Goal: Information Seeking & Learning: Find specific fact

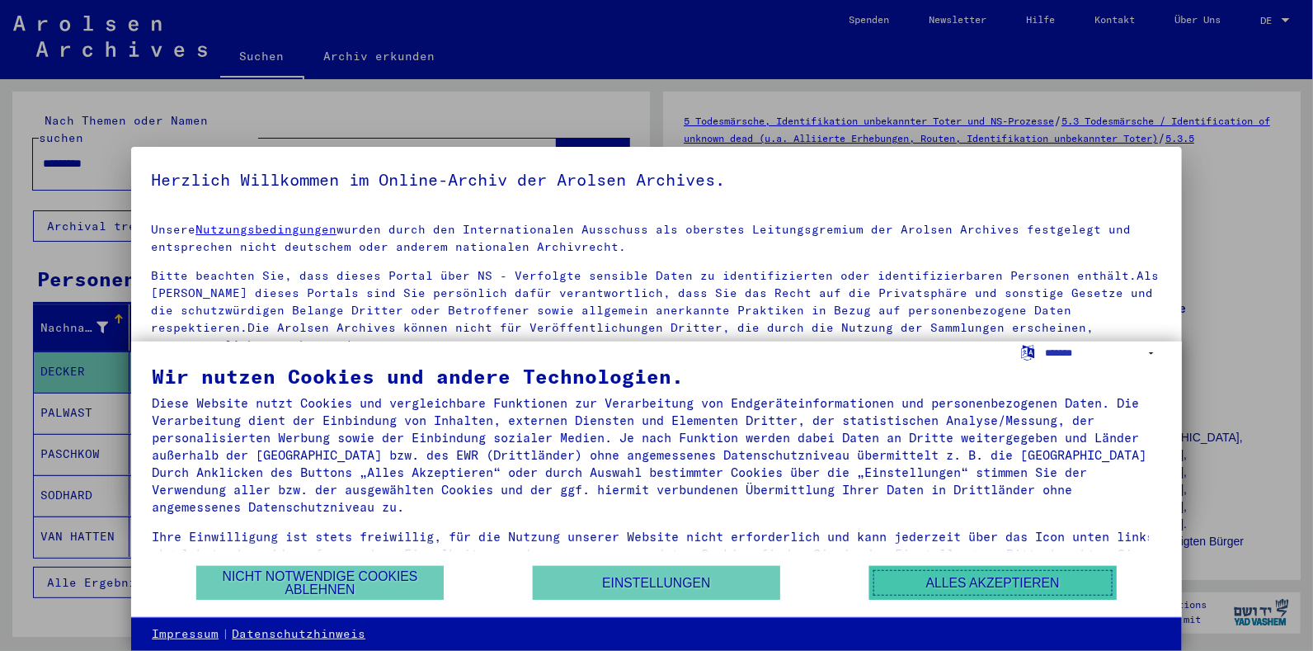
drag, startPoint x: 974, startPoint y: 586, endPoint x: 1066, endPoint y: 648, distance: 110.5
click at [974, 585] on button "Alles akzeptieren" at bounding box center [994, 583] width 248 height 34
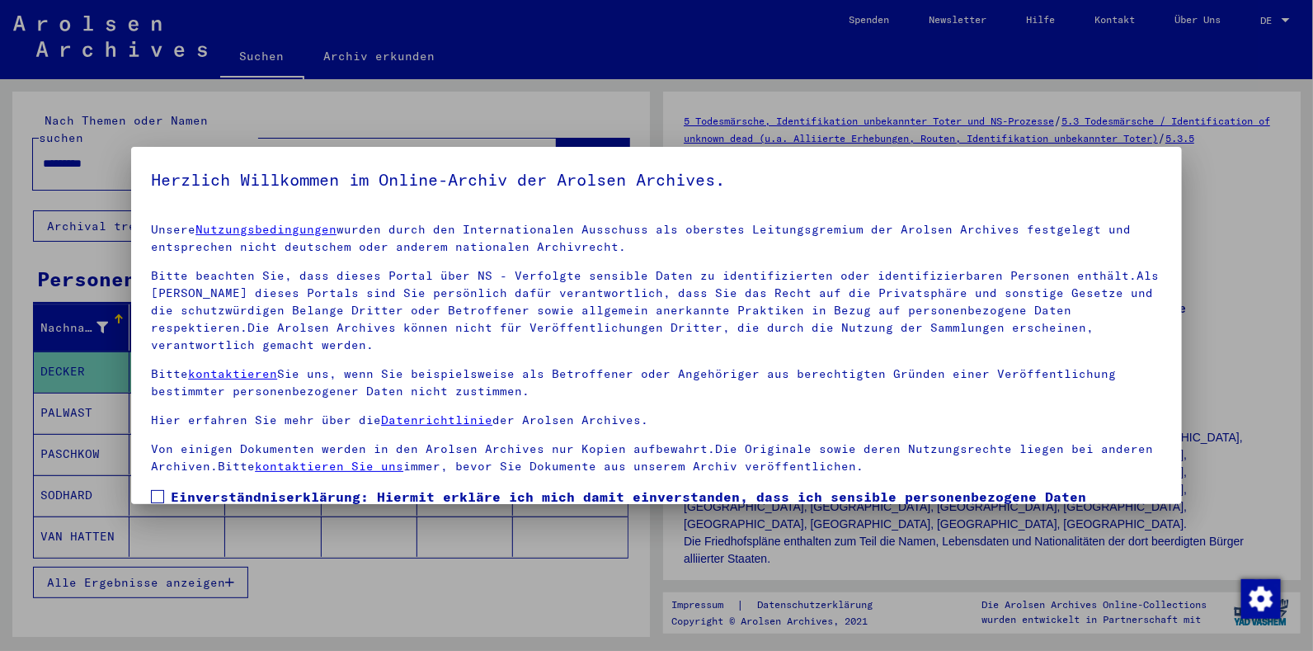
scroll to position [120, 0]
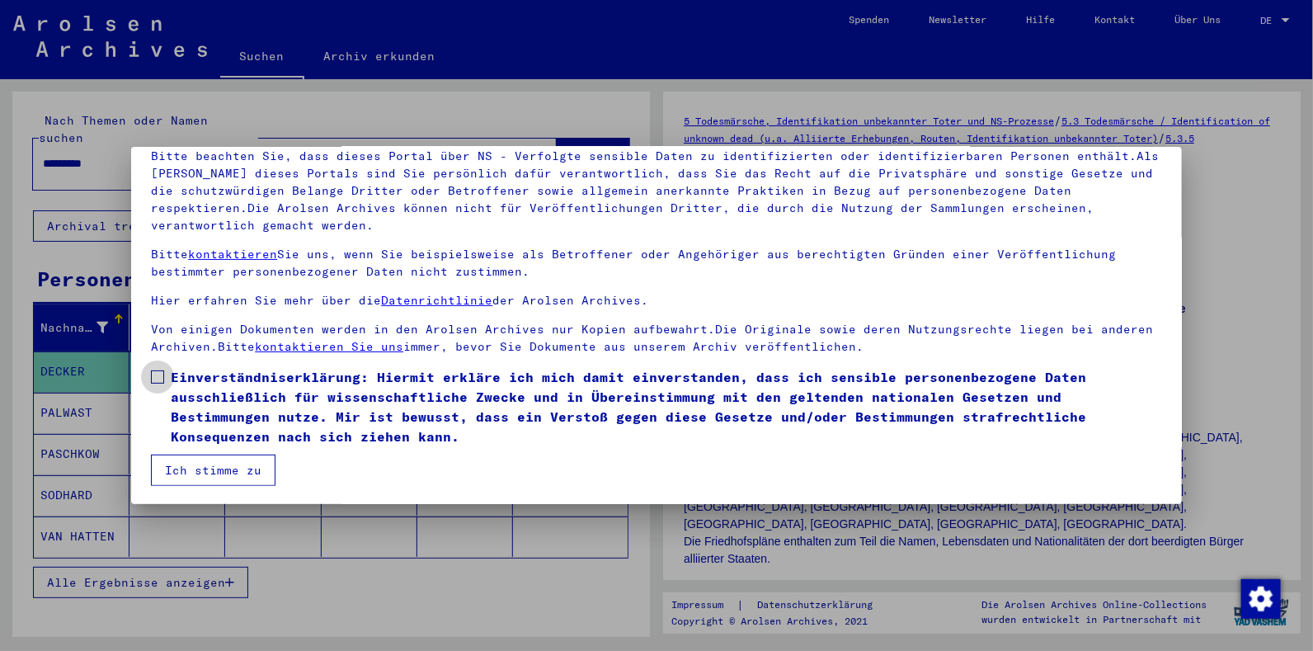
click at [153, 375] on span at bounding box center [157, 376] width 13 height 13
click at [225, 467] on button "Ich stimme zu" at bounding box center [213, 470] width 125 height 31
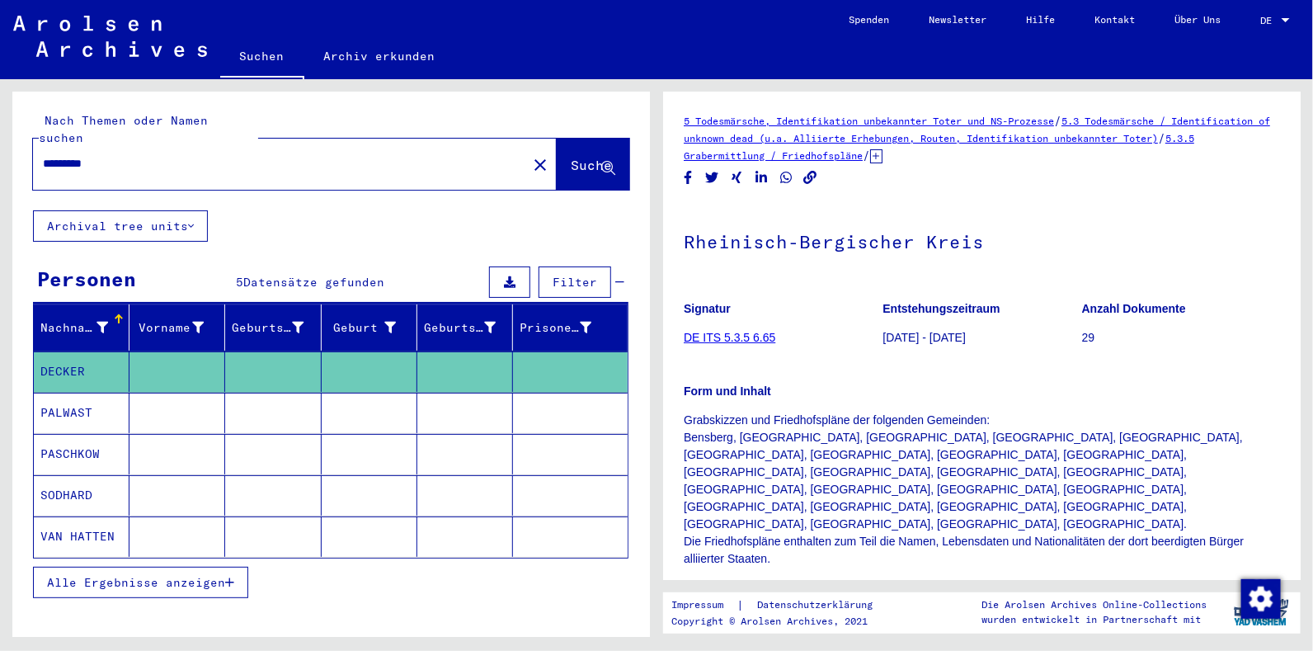
click at [81, 516] on mat-cell "VAN HATTEN" at bounding box center [82, 536] width 96 height 40
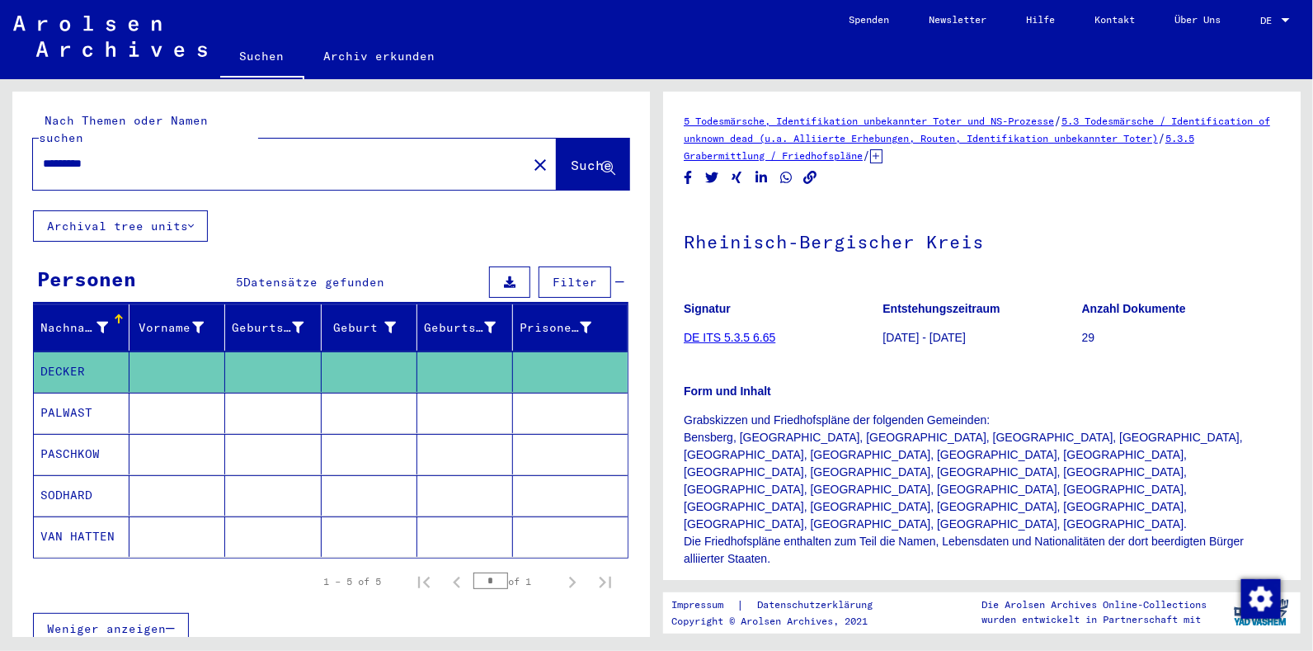
click at [86, 516] on mat-cell "VAN HATTEN" at bounding box center [82, 536] width 96 height 40
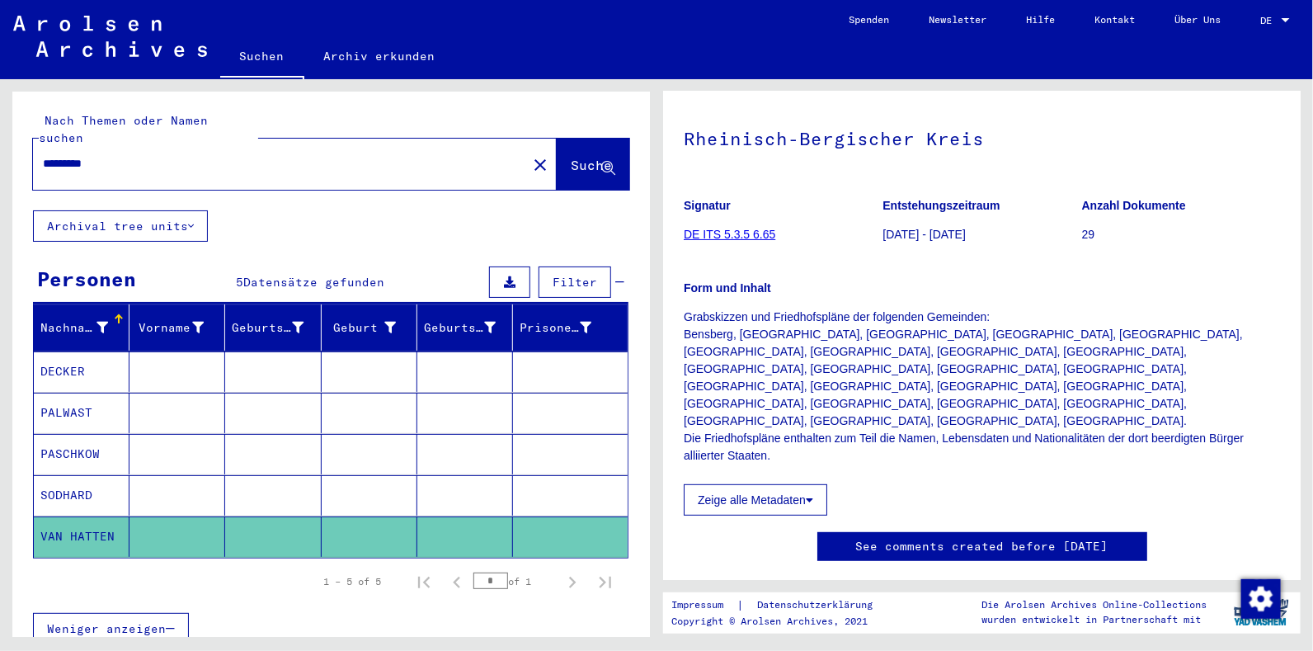
scroll to position [100, 0]
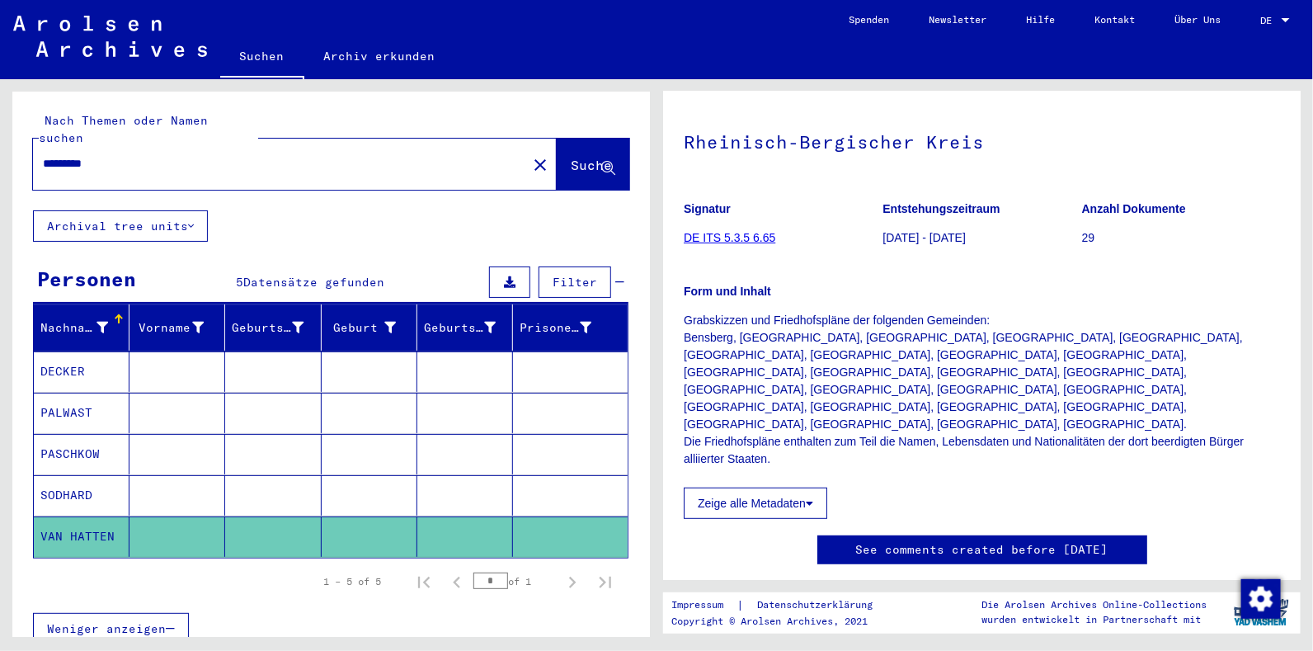
click at [45, 475] on mat-cell "SODHARD" at bounding box center [82, 495] width 96 height 40
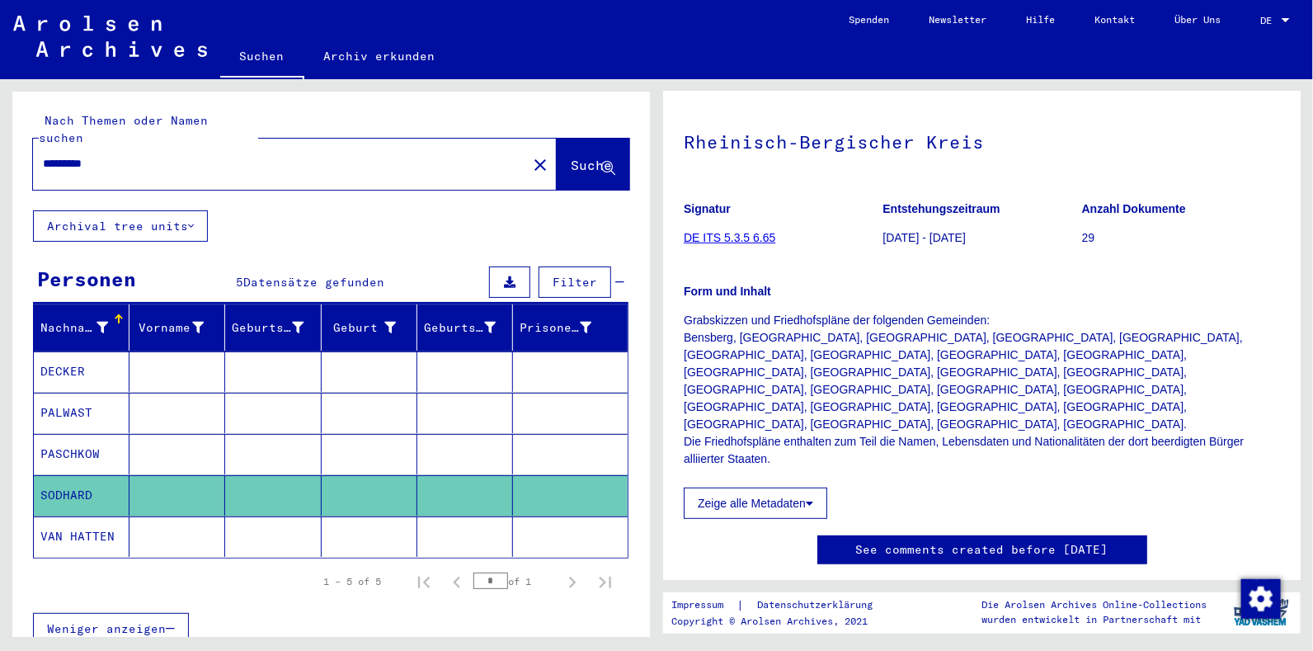
click at [76, 516] on mat-cell "VAN HATTEN" at bounding box center [82, 536] width 96 height 40
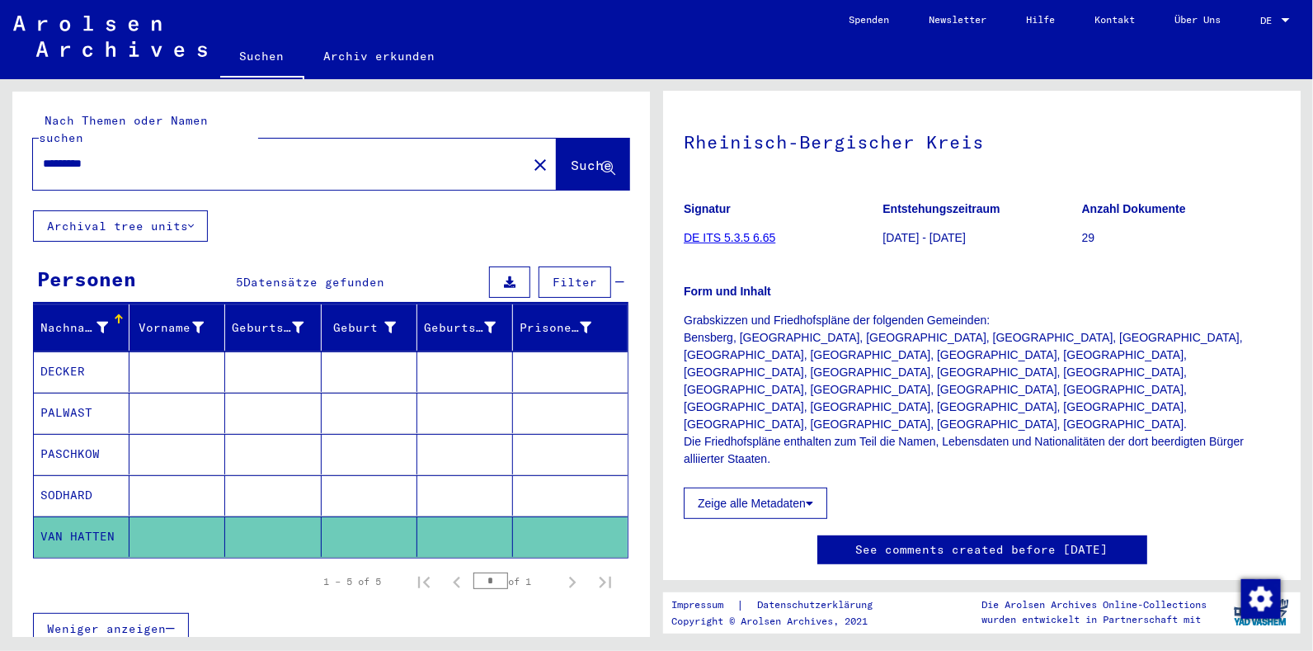
click at [63, 359] on mat-cell "DECKER" at bounding box center [82, 371] width 96 height 40
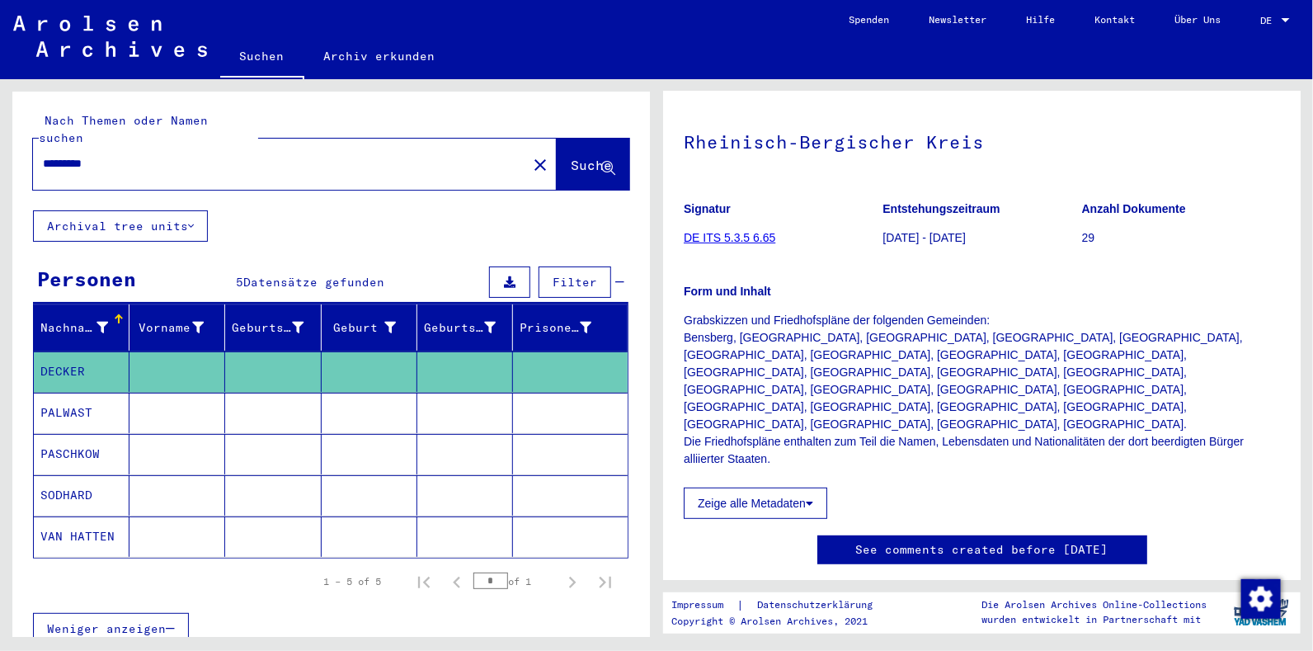
click at [54, 398] on mat-cell "PALWAST" at bounding box center [82, 413] width 96 height 40
